Goal: Complete application form

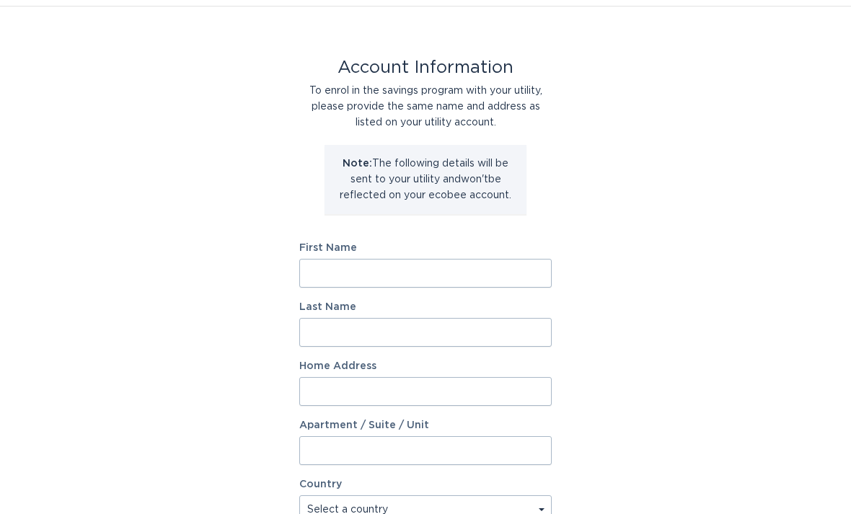
scroll to position [38, 0]
click at [490, 281] on input "First Name" at bounding box center [425, 273] width 252 height 29
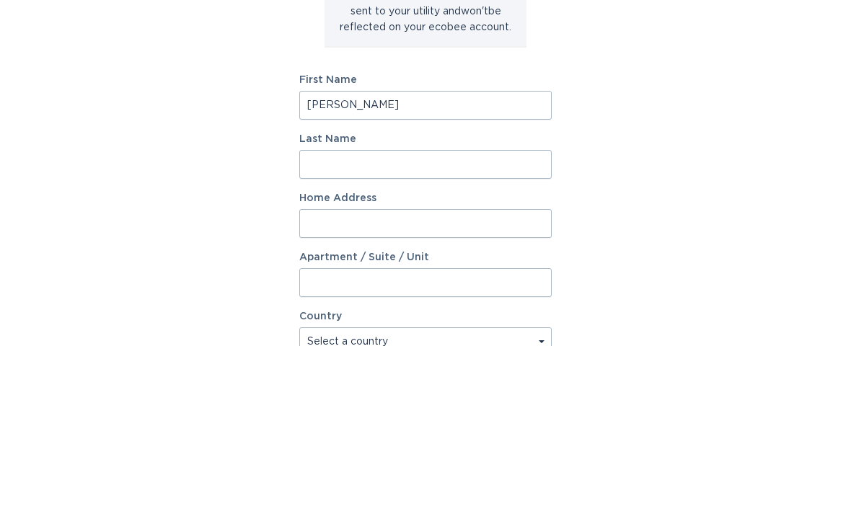
type input "[PERSON_NAME]"
click at [496, 318] on input "Last Name" at bounding box center [425, 332] width 252 height 29
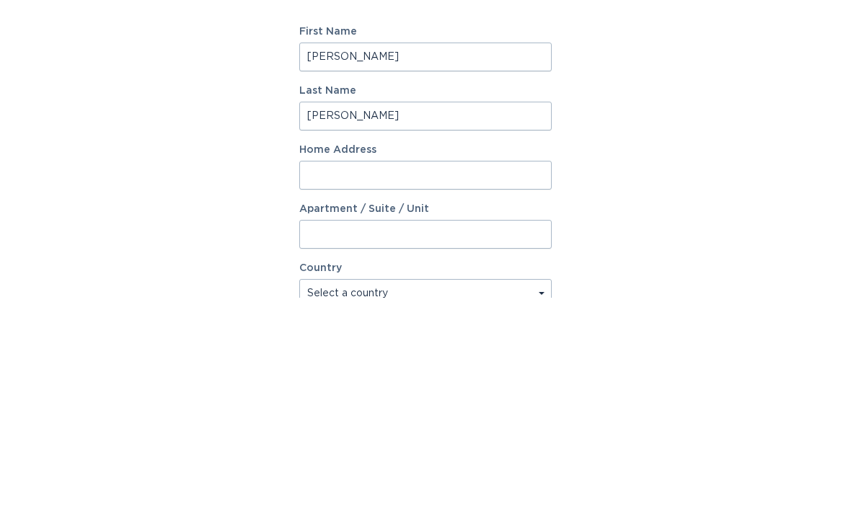
type input "[PERSON_NAME]"
click at [488, 377] on input "Home Address" at bounding box center [425, 391] width 252 height 29
type input "[STREET_ADDRESS][PERSON_NAME]"
select select "US"
type input "Galena"
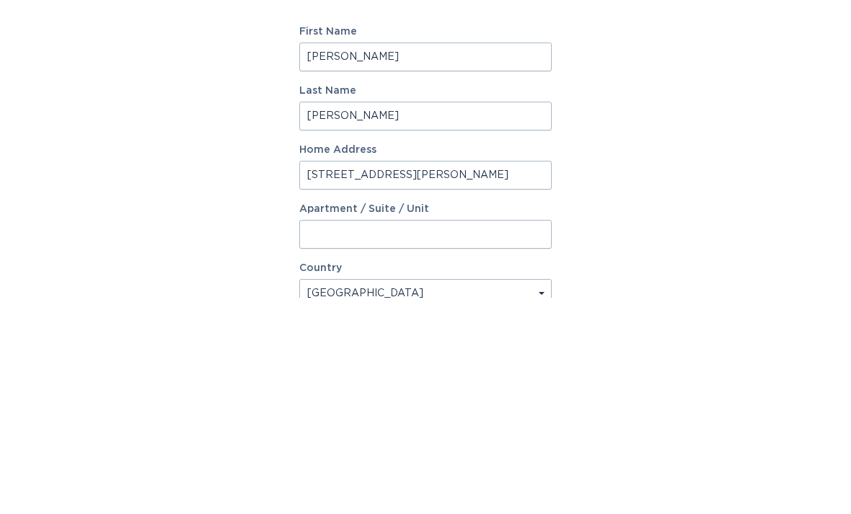
type input "43021"
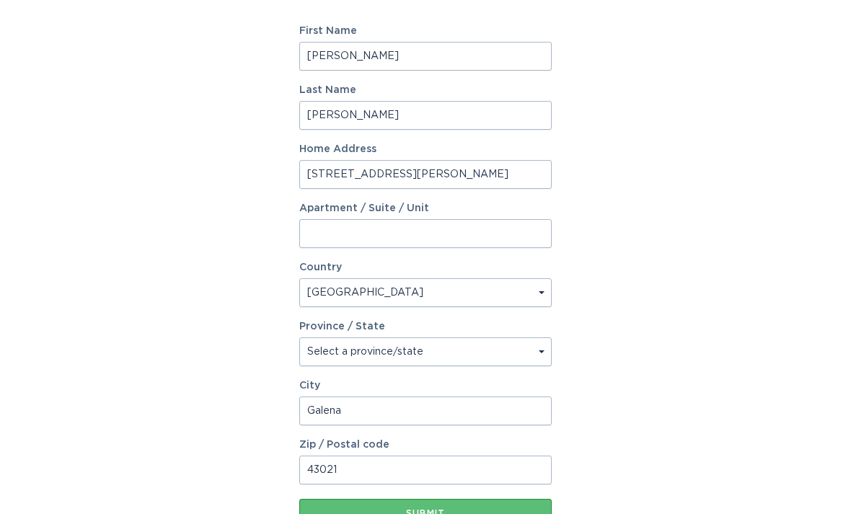
scroll to position [317, 0]
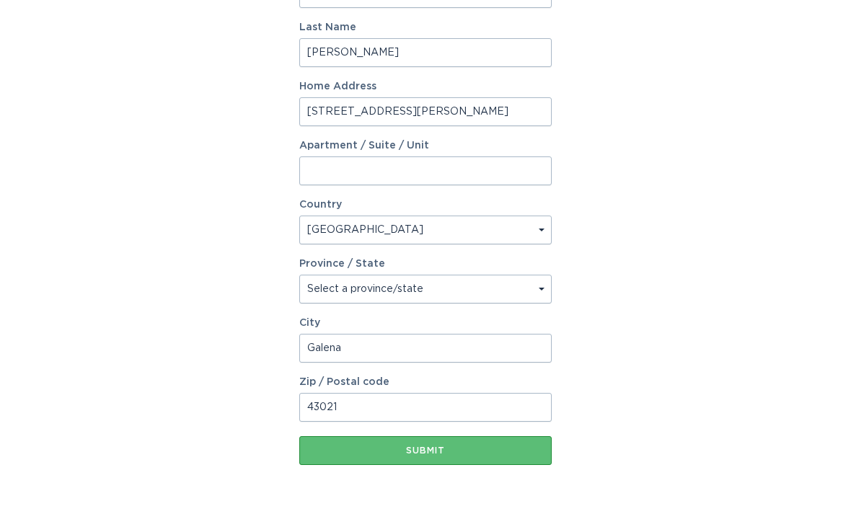
click at [485, 294] on select "Select a province/state [US_STATE] [US_STATE] [US_STATE] [US_STATE] [US_STATE] …" at bounding box center [425, 289] width 252 height 29
select select "OH"
click at [521, 449] on div "Submit" at bounding box center [426, 450] width 238 height 9
